Goal: Transaction & Acquisition: Purchase product/service

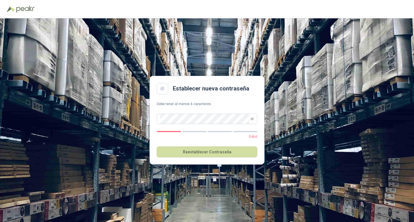
click at [274, 159] on div "Establecer nueva contraseña Debe tener al menos 6 caracteres. Débil Reestablece…" at bounding box center [207, 120] width 414 height 204
click at [253, 119] on icon "eye-invisible" at bounding box center [251, 118] width 3 height 3
click at [271, 164] on div "Establecer nueva contraseña Debe tener al menos 6 caracteres. Débil Reestablece…" at bounding box center [207, 120] width 414 height 204
click at [202, 153] on button "Reestablecer Contraseña" at bounding box center [207, 151] width 101 height 11
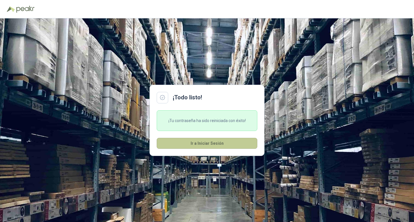
click at [225, 144] on button "Ir a Iniciar Sesión" at bounding box center [207, 143] width 101 height 11
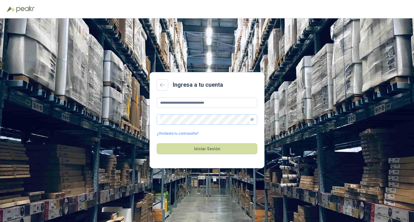
click at [251, 119] on icon "eye-invisible" at bounding box center [251, 119] width 3 height 3
click at [214, 148] on button "Iniciar Sesión" at bounding box center [207, 148] width 101 height 11
click at [216, 103] on input "**********" at bounding box center [207, 103] width 101 height 10
type input "**********"
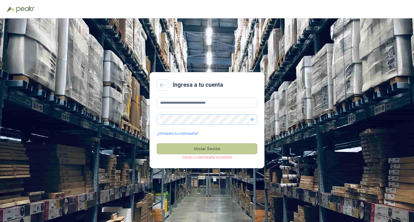
click at [177, 147] on button "Iniciar Sesión" at bounding box center [207, 148] width 101 height 11
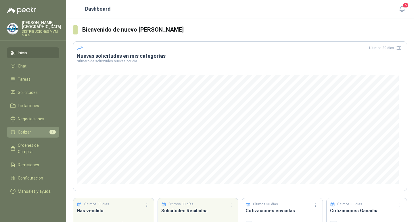
click at [23, 129] on span "Cotizar" at bounding box center [24, 132] width 13 height 6
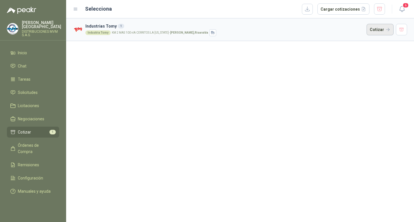
click at [378, 30] on button "Cotizar" at bounding box center [379, 29] width 27 height 11
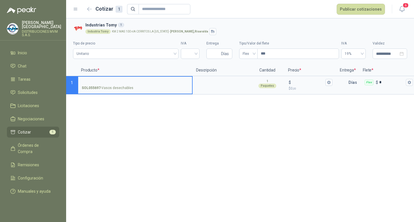
click at [100, 81] on input "SOL055697 - Vasos desechables" at bounding box center [135, 82] width 107 height 4
click at [112, 88] on p "SOL055697 - Vasos desechables" at bounding box center [108, 87] width 52 height 5
click at [112, 85] on input "SOL055697 - Vasos desechables" at bounding box center [135, 82] width 107 height 4
click at [294, 90] on span ",00" at bounding box center [293, 88] width 3 height 3
click at [294, 84] on input "$ $ 0 ,00" at bounding box center [308, 82] width 32 height 4
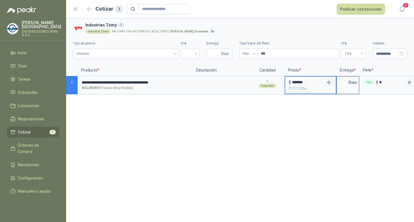
type input "*******"
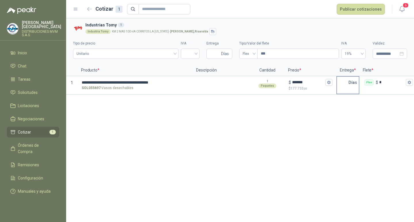
click at [353, 88] on div "Días" at bounding box center [347, 85] width 23 height 18
click at [354, 84] on p "Días" at bounding box center [353, 82] width 11 height 11
click at [352, 87] on p "Días" at bounding box center [353, 82] width 11 height 11
click at [355, 87] on p "Días" at bounding box center [353, 82] width 11 height 11
click at [353, 88] on p "Días" at bounding box center [353, 82] width 11 height 11
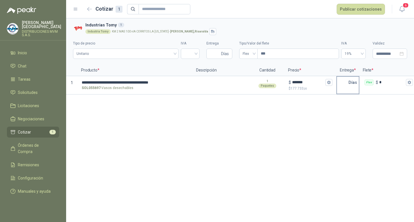
click at [344, 82] on input "text" at bounding box center [342, 82] width 11 height 11
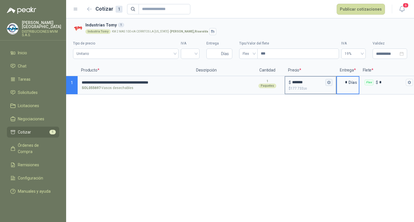
type input "*"
click at [329, 82] on icon "button" at bounding box center [329, 82] width 4 height 4
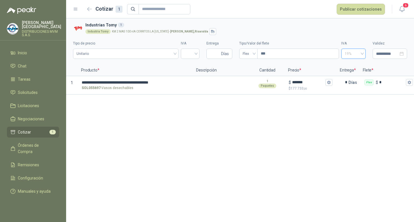
click at [349, 54] on span "19%" at bounding box center [353, 53] width 18 height 9
click at [328, 82] on icon "button" at bounding box center [329, 82] width 4 height 4
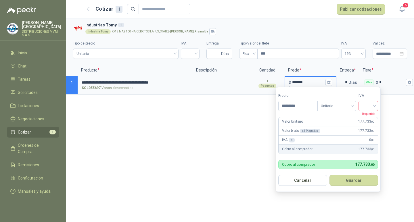
click at [376, 106] on div at bounding box center [368, 106] width 20 height 10
click at [368, 117] on div "19%" at bounding box center [369, 118] width 11 height 6
click at [344, 182] on button "Guardar" at bounding box center [354, 180] width 49 height 11
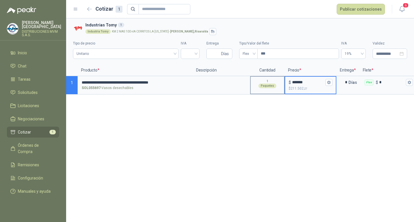
click at [269, 80] on div "1 Paquetes" at bounding box center [266, 84] width 33 height 14
click at [267, 82] on p "1" at bounding box center [267, 81] width 2 height 5
click at [268, 91] on div "1 Paquetes" at bounding box center [267, 85] width 34 height 18
click at [267, 82] on p "1" at bounding box center [267, 81] width 2 height 5
click at [109, 88] on p "SOL055697 - Vasos desechables" at bounding box center [108, 87] width 52 height 5
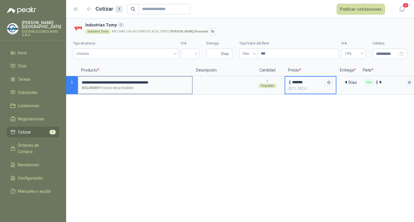
click at [109, 85] on input "**********" at bounding box center [135, 82] width 107 height 4
click at [102, 81] on input "**********" at bounding box center [135, 82] width 107 height 4
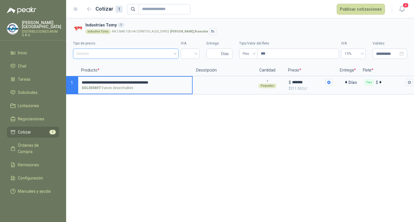
click at [101, 53] on span "Unitario" at bounding box center [125, 53] width 98 height 9
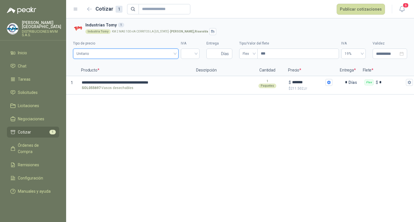
click at [98, 53] on span "Unitario" at bounding box center [125, 53] width 98 height 9
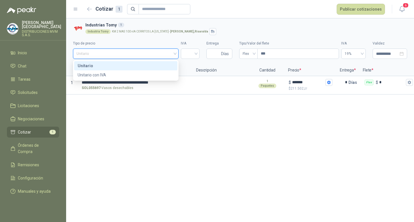
drag, startPoint x: 98, startPoint y: 52, endPoint x: 85, endPoint y: 128, distance: 77.0
click at [86, 129] on div "**********" at bounding box center [239, 120] width 347 height 204
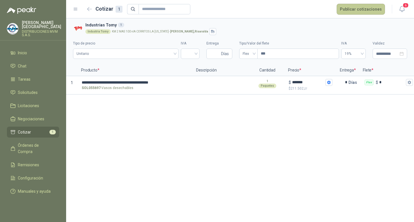
click at [361, 9] on button "Publicar cotizaciones" at bounding box center [360, 9] width 48 height 11
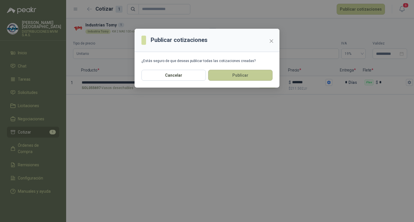
click at [243, 73] on button "Publicar" at bounding box center [240, 75] width 64 height 11
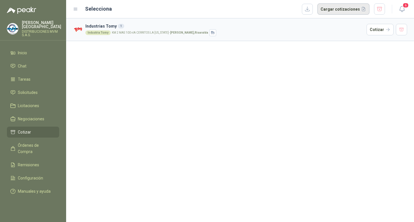
click at [339, 9] on button "Cargar cotizaciones" at bounding box center [343, 8] width 52 height 11
click at [311, 9] on button "button" at bounding box center [307, 9] width 11 height 11
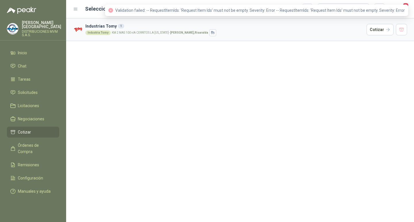
click at [139, 10] on span "Validation failed: -- RequestItemIds: 'Request Item Ids' must not be empty. Sev…" at bounding box center [259, 10] width 289 height 5
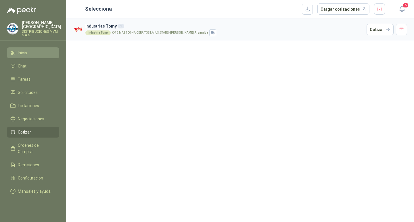
click at [26, 50] on span "Inicio" at bounding box center [22, 53] width 9 height 6
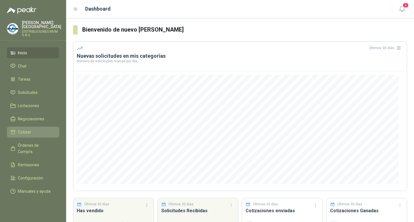
click at [34, 129] on li "Cotizar" at bounding box center [32, 132] width 45 height 6
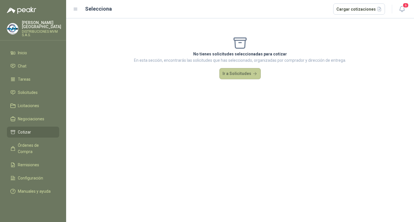
click at [237, 71] on button "Ir a Solicitudes" at bounding box center [239, 73] width 41 height 11
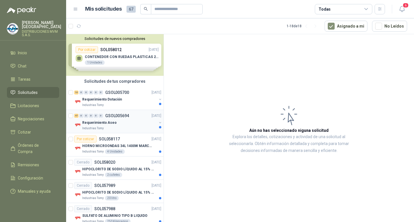
click at [90, 123] on p "Requerimiento Aseo" at bounding box center [99, 122] width 34 height 5
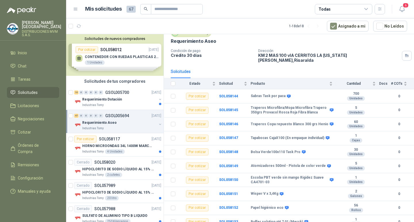
scroll to position [27, 0]
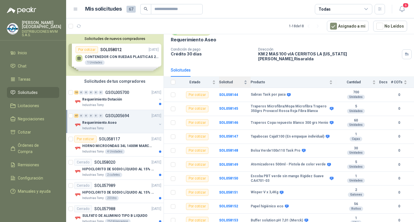
click at [223, 80] on span "Solicitud" at bounding box center [231, 82] width 24 height 4
click at [228, 93] on b "SOL058144" at bounding box center [228, 95] width 19 height 4
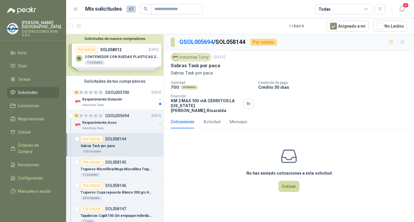
click at [118, 60] on div "Solicitudes de nuevos compradores Por cotizar SOL058012 [DATE] CONTENEDOR CON R…" at bounding box center [114, 55] width 97 height 42
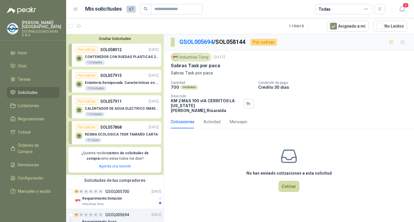
click at [179, 151] on div "No has enviado cotizaciones a esta solicitud Cotizar" at bounding box center [289, 169] width 250 height 73
click at [182, 119] on div "Cotizaciones" at bounding box center [183, 122] width 24 height 6
drag, startPoint x: 235, startPoint y: 87, endPoint x: 197, endPoint y: 130, distance: 58.2
